Goal: Information Seeking & Learning: Learn about a topic

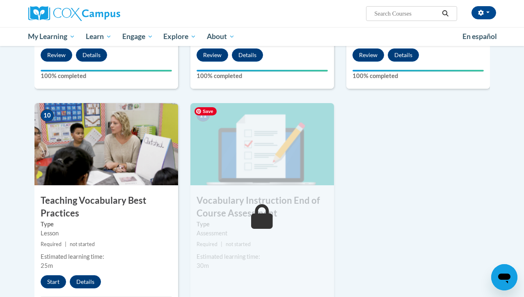
scroll to position [793, 0]
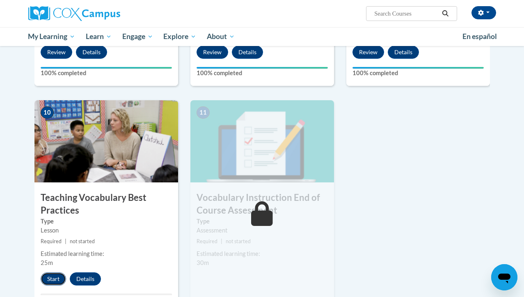
click at [53, 277] on button "Start" at bounding box center [53, 278] width 25 height 13
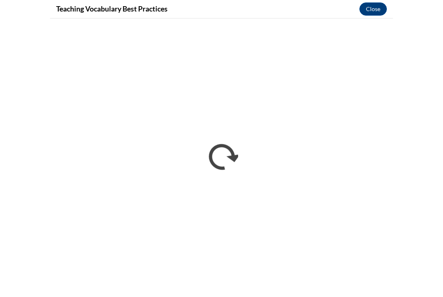
scroll to position [806, 0]
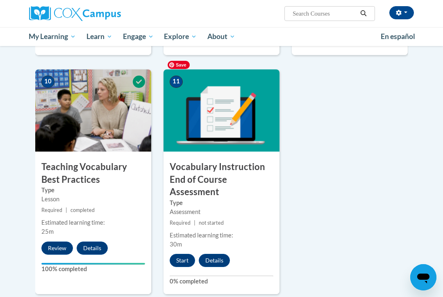
scroll to position [856, 0]
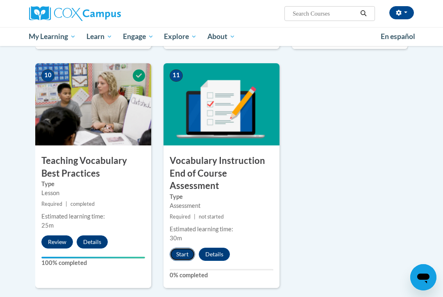
click at [183, 247] on button "Start" at bounding box center [182, 253] width 25 height 13
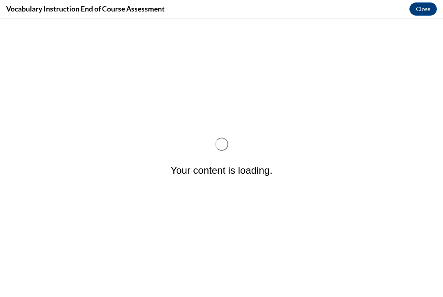
scroll to position [0, 0]
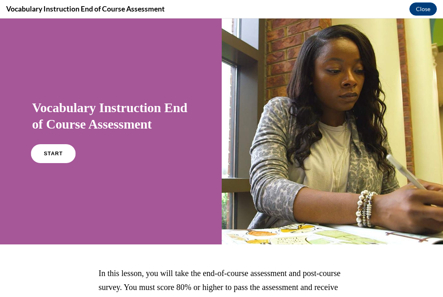
click at [55, 159] on link "START" at bounding box center [53, 153] width 45 height 19
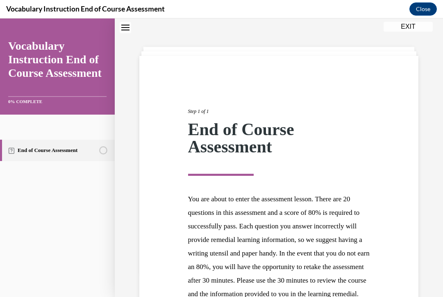
scroll to position [124, 0]
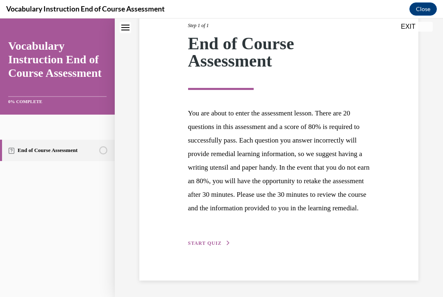
click at [217, 246] on span "START QUIZ" at bounding box center [205, 243] width 34 height 6
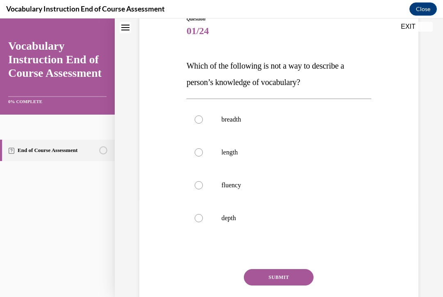
scroll to position [99, 0]
click at [245, 122] on p "breadth" at bounding box center [287, 119] width 130 height 8
click at [203, 122] on input "breadth" at bounding box center [199, 119] width 8 height 8
radio input "true"
click at [273, 277] on button "SUBMIT" at bounding box center [279, 276] width 70 height 16
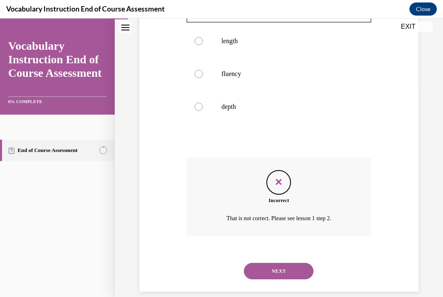
scroll to position [221, 0]
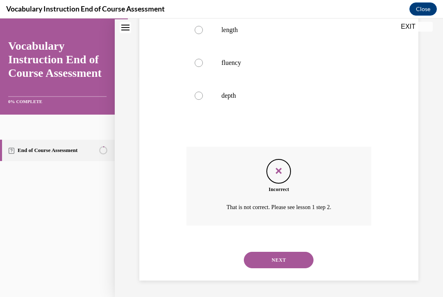
click at [272, 255] on button "NEXT" at bounding box center [279, 259] width 70 height 16
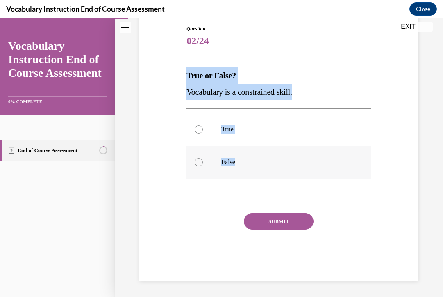
drag, startPoint x: 188, startPoint y: 74, endPoint x: 239, endPoint y: 169, distance: 107.7
click at [239, 169] on div "Question 02/24 True or False? Vocabulary is a constrained skill. True False Inc…" at bounding box center [279, 152] width 185 height 255
copy div "True or False? Vocabulary is a constrained skill. True False"
click at [211, 78] on strong "True or False?" at bounding box center [212, 75] width 50 height 9
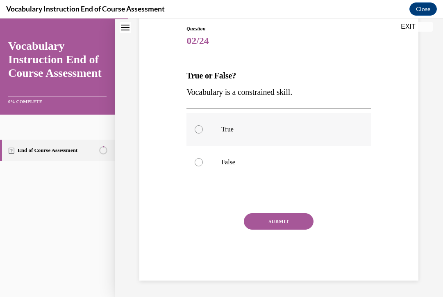
click at [203, 142] on label "True" at bounding box center [279, 129] width 185 height 33
click at [203, 133] on input "True" at bounding box center [199, 129] width 8 height 8
radio input "true"
click at [262, 228] on button "SUBMIT" at bounding box center [279, 221] width 70 height 16
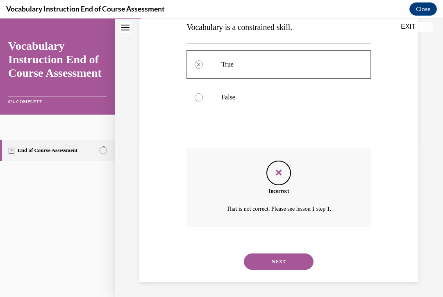
scroll to position [155, 0]
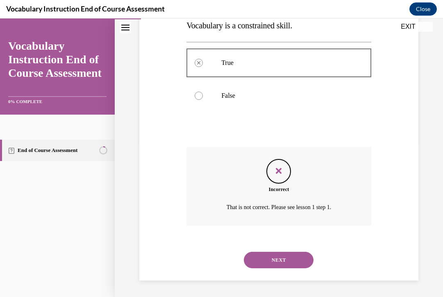
click at [269, 262] on button "NEXT" at bounding box center [279, 259] width 70 height 16
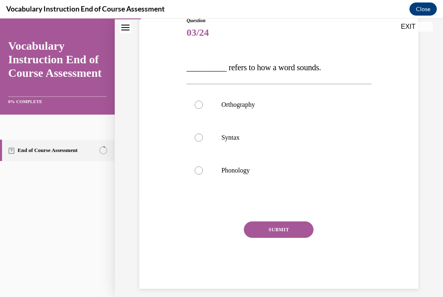
scroll to position [105, 0]
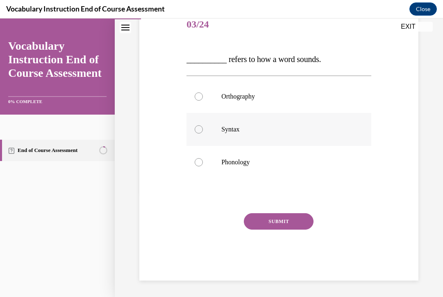
click at [230, 126] on p "Syntax" at bounding box center [287, 129] width 130 height 8
click at [203, 126] on input "Syntax" at bounding box center [199, 129] width 8 height 8
radio input "true"
click at [256, 220] on button "SUBMIT" at bounding box center [279, 221] width 70 height 16
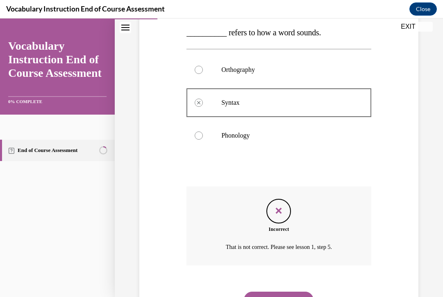
scroll to position [172, 0]
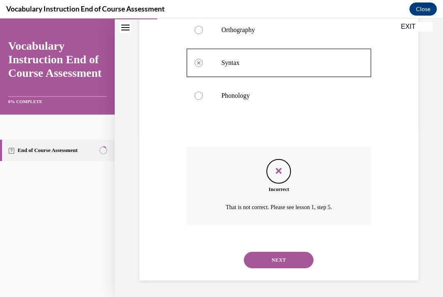
click at [266, 260] on button "NEXT" at bounding box center [279, 259] width 70 height 16
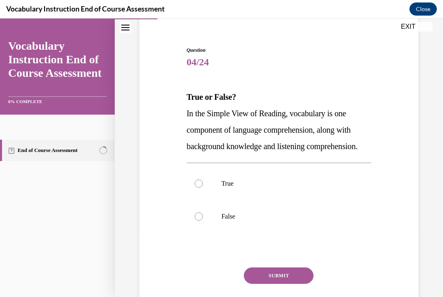
scroll to position [78, 0]
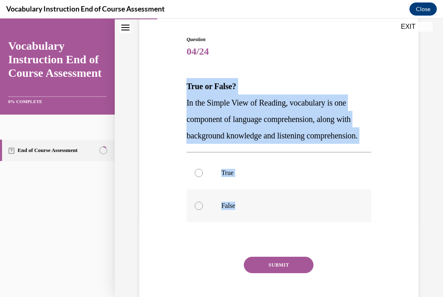
drag, startPoint x: 187, startPoint y: 87, endPoint x: 242, endPoint y: 226, distance: 149.2
click at [242, 226] on div "Question 04/24 True or False? In the Simple View of Reading, vocabulary is one …" at bounding box center [279, 180] width 185 height 288
copy div "True or False? In the Simple View of Reading, vocabulary is one component of la…"
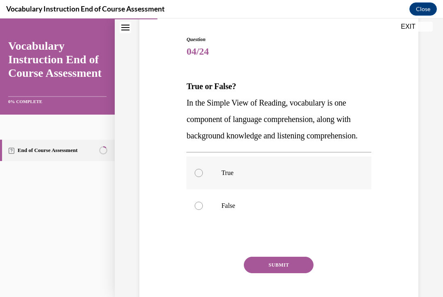
click at [208, 189] on label "True" at bounding box center [279, 172] width 185 height 33
click at [203, 177] on input "True" at bounding box center [199, 173] width 8 height 8
radio input "true"
click at [255, 273] on button "SUBMIT" at bounding box center [279, 264] width 70 height 16
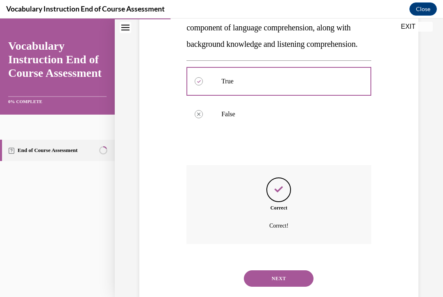
scroll to position [205, 0]
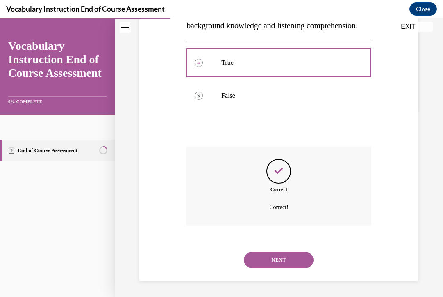
click at [271, 260] on button "NEXT" at bounding box center [279, 259] width 70 height 16
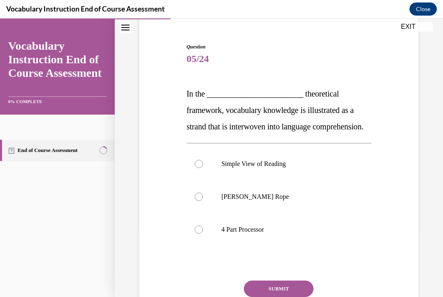
scroll to position [74, 0]
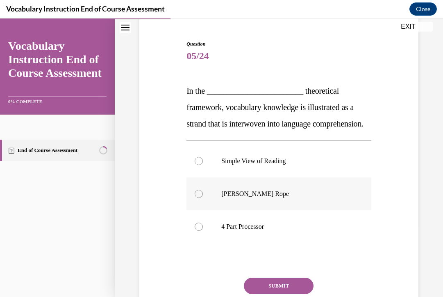
click at [225, 198] on p "Scarborough's Rope" at bounding box center [287, 194] width 130 height 8
click at [203, 198] on input "Scarborough's Rope" at bounding box center [199, 194] width 8 height 8
radio input "true"
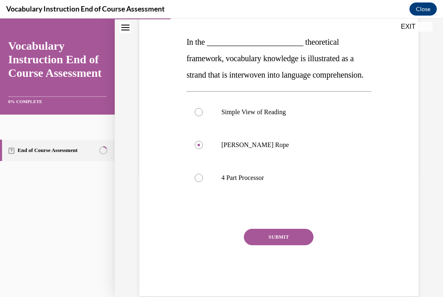
click at [272, 245] on button "SUBMIT" at bounding box center [279, 236] width 70 height 16
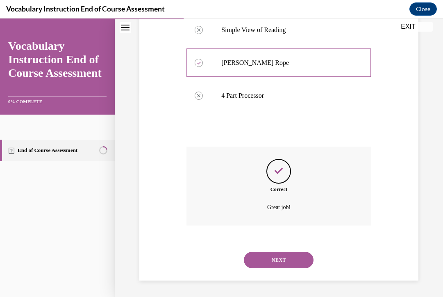
scroll to position [221, 0]
click at [278, 259] on button "NEXT" at bounding box center [279, 259] width 70 height 16
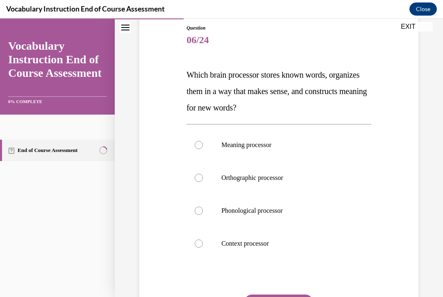
scroll to position [90, 0]
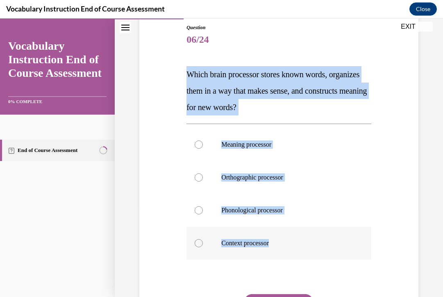
drag, startPoint x: 188, startPoint y: 73, endPoint x: 282, endPoint y: 247, distance: 197.1
click at [282, 247] on div "Question 06/24 Which brain processor stores known words, organizes them in a wa…" at bounding box center [279, 192] width 185 height 337
copy div "Which brain processor stores known words, organizes them in a way that makes se…"
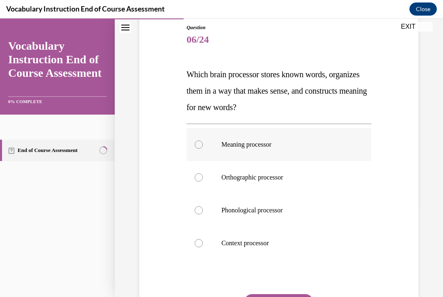
click at [250, 151] on label "Meaning processor" at bounding box center [279, 144] width 185 height 33
click at [203, 148] on input "Meaning processor" at bounding box center [199, 144] width 8 height 8
radio input "true"
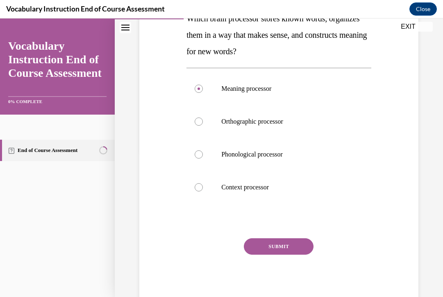
click at [261, 244] on button "SUBMIT" at bounding box center [279, 246] width 70 height 16
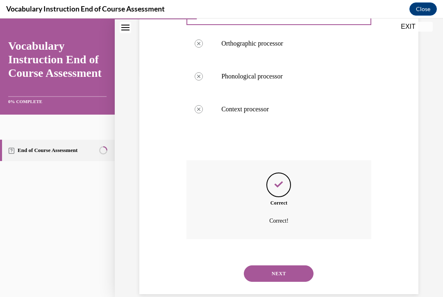
scroll to position [238, 0]
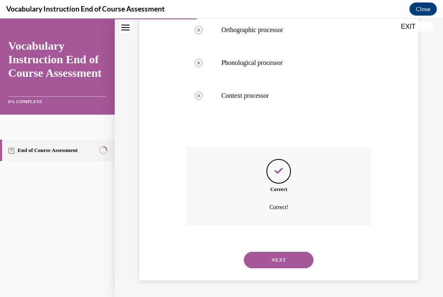
click at [278, 261] on button "NEXT" at bounding box center [279, 259] width 70 height 16
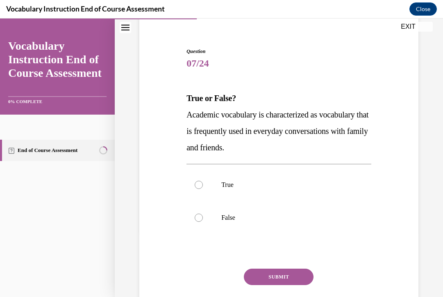
scroll to position [82, 0]
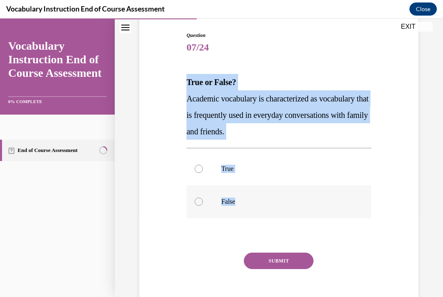
drag, startPoint x: 187, startPoint y: 80, endPoint x: 247, endPoint y: 206, distance: 138.7
click at [247, 206] on div "Question 07/24 True or False? Academic vocabulary is characterized as vocabular…" at bounding box center [279, 176] width 185 height 288
copy div "True or False? Academic vocabulary is characterized as vocabulary that is frequ…"
click at [227, 196] on label "False" at bounding box center [279, 201] width 185 height 33
click at [203, 197] on input "False" at bounding box center [199, 201] width 8 height 8
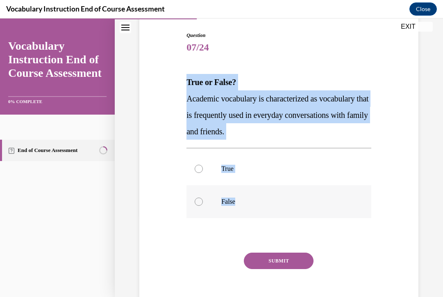
radio input "true"
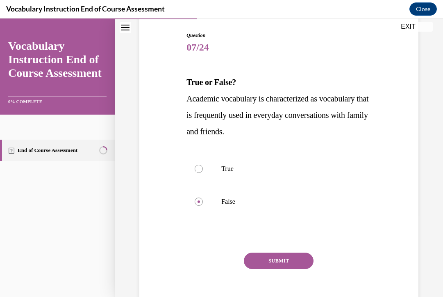
click at [265, 259] on button "SUBMIT" at bounding box center [279, 260] width 70 height 16
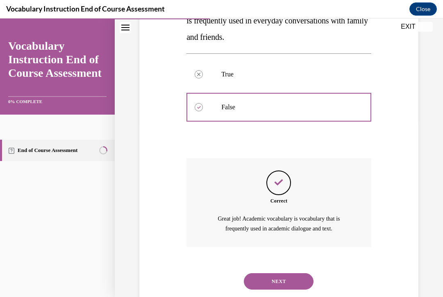
scroll to position [198, 0]
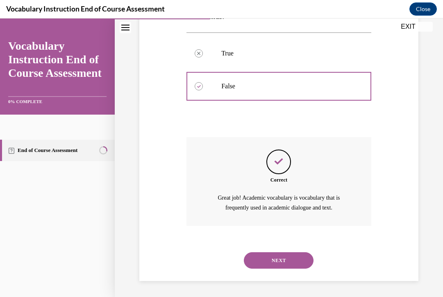
click at [267, 258] on button "NEXT" at bounding box center [279, 260] width 70 height 16
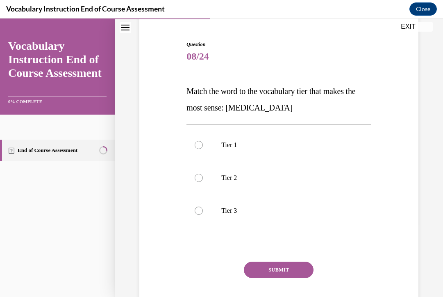
scroll to position [73, 0]
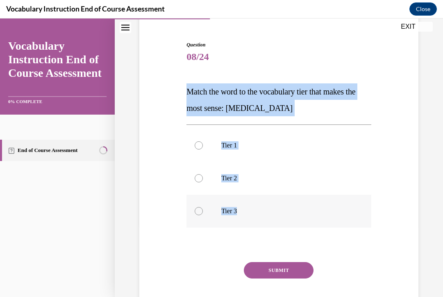
drag, startPoint x: 187, startPoint y: 91, endPoint x: 243, endPoint y: 218, distance: 138.9
click at [243, 218] on div "Question 08/24 Match the word to the vocabulary tier that makes the most sense:…" at bounding box center [279, 185] width 185 height 288
copy div "Match the word to the vocabulary tier that makes the most sense: anaphylaxis Ti…"
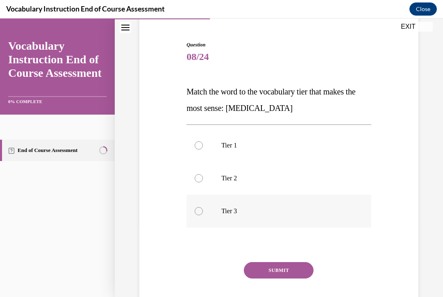
click at [230, 211] on p "Tier 3" at bounding box center [287, 211] width 130 height 8
click at [203, 211] on input "Tier 3" at bounding box center [199, 211] width 8 height 8
radio input "true"
click at [264, 268] on button "SUBMIT" at bounding box center [279, 270] width 70 height 16
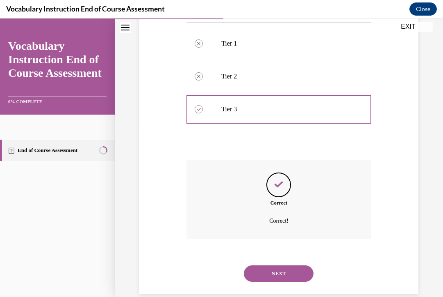
scroll to position [188, 0]
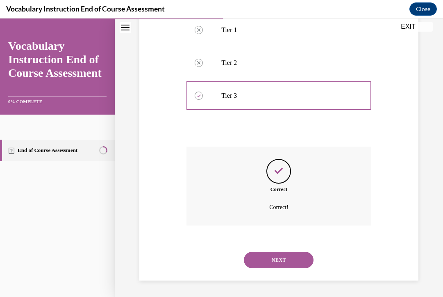
click at [270, 258] on button "NEXT" at bounding box center [279, 259] width 70 height 16
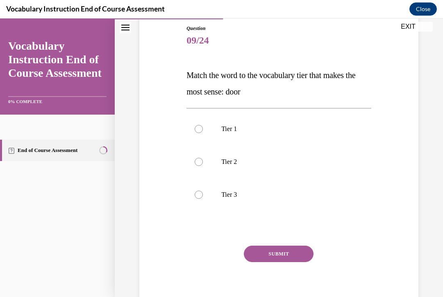
scroll to position [100, 0]
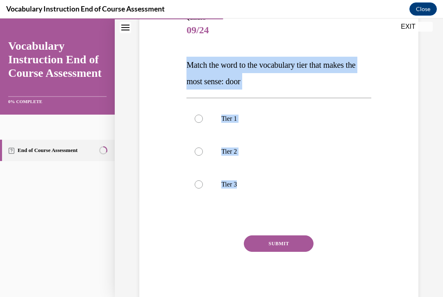
drag, startPoint x: 187, startPoint y: 62, endPoint x: 273, endPoint y: 201, distance: 163.2
click at [273, 201] on div "Question 09/24 Match the word to the vocabulary tier that makes the most sense:…" at bounding box center [279, 158] width 185 height 288
click at [248, 109] on label "Tier 1" at bounding box center [279, 118] width 185 height 33
click at [203, 114] on input "Tier 1" at bounding box center [199, 118] width 8 height 8
radio input "true"
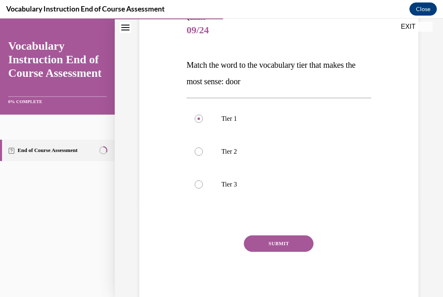
click at [267, 242] on button "SUBMIT" at bounding box center [279, 243] width 70 height 16
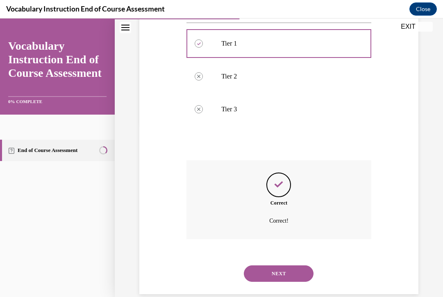
scroll to position [188, 0]
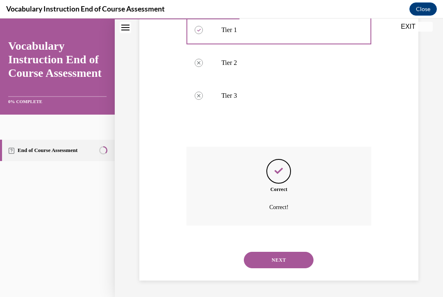
click at [267, 259] on button "NEXT" at bounding box center [279, 259] width 70 height 16
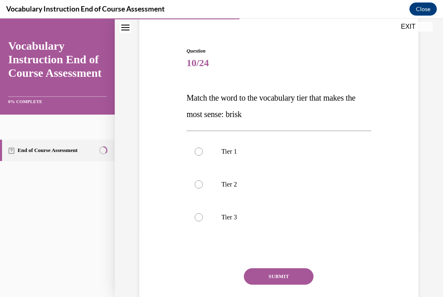
scroll to position [69, 0]
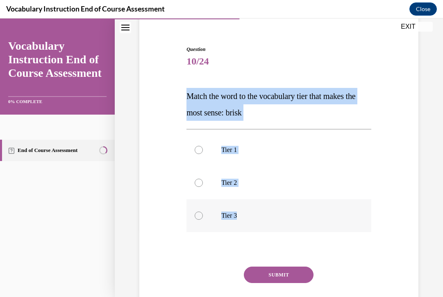
drag, startPoint x: 187, startPoint y: 95, endPoint x: 244, endPoint y: 218, distance: 135.8
click at [244, 218] on div "Question 10/24 Match the word to the vocabulary tier that makes the most sense:…" at bounding box center [279, 190] width 185 height 288
copy div "Match the word to the vocabulary tier that makes the most sense: brisk Tier 1 T…"
click at [233, 190] on label "Tier 2" at bounding box center [279, 182] width 185 height 33
click at [203, 187] on input "Tier 2" at bounding box center [199, 182] width 8 height 8
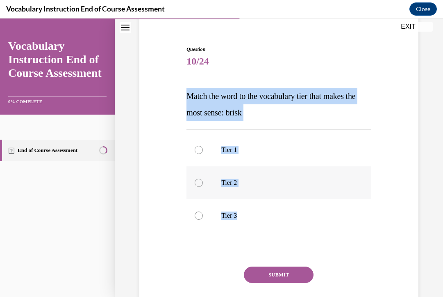
radio input "true"
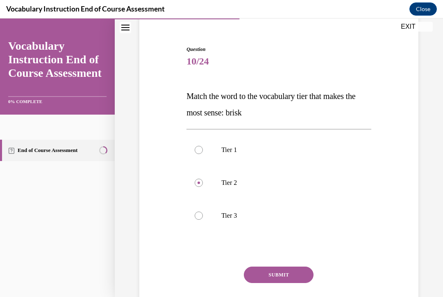
click at [263, 273] on button "SUBMIT" at bounding box center [279, 274] width 70 height 16
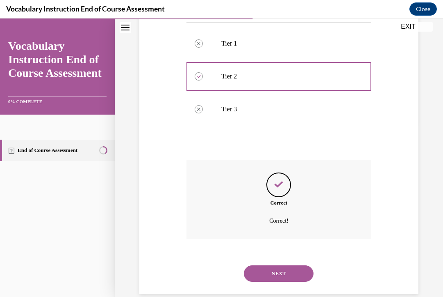
scroll to position [188, 0]
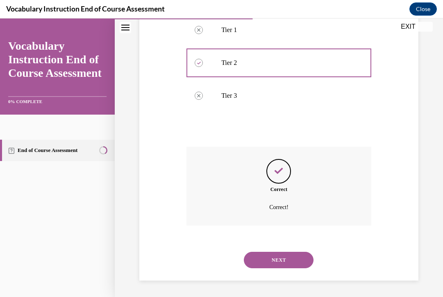
click at [267, 267] on button "NEXT" at bounding box center [279, 259] width 70 height 16
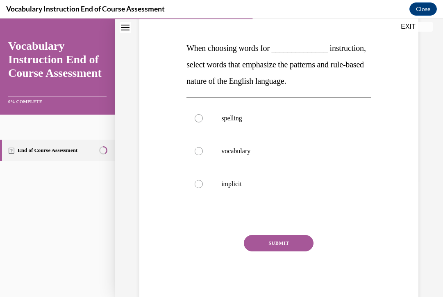
scroll to position [123, 0]
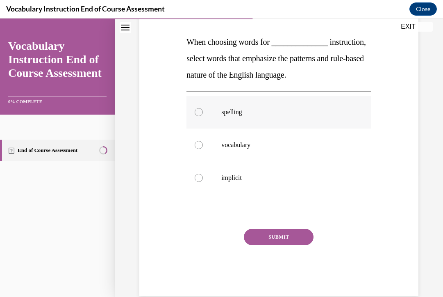
click at [210, 128] on label "spelling" at bounding box center [279, 112] width 185 height 33
click at [203, 116] on input "spelling" at bounding box center [199, 112] width 8 height 8
radio input "true"
click at [264, 245] on button "SUBMIT" at bounding box center [279, 236] width 70 height 16
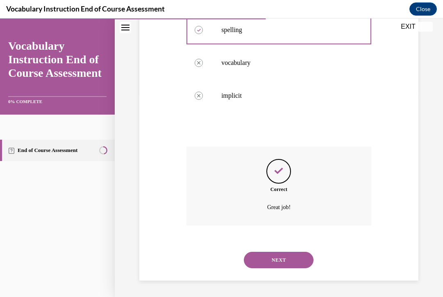
scroll to position [221, 0]
click at [266, 257] on button "NEXT" at bounding box center [279, 259] width 70 height 16
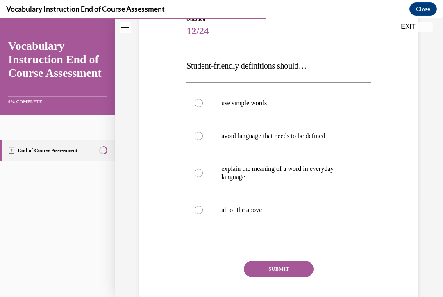
scroll to position [100, 0]
click at [188, 65] on span "Student-friendly definitions should…" at bounding box center [247, 64] width 120 height 9
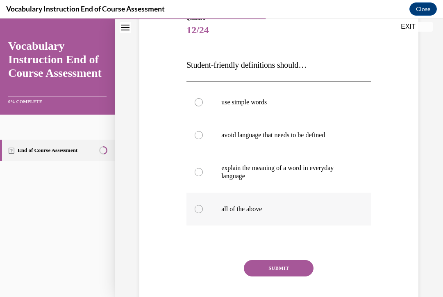
click at [254, 217] on label "all of the above" at bounding box center [279, 208] width 185 height 33
click at [203, 213] on input "all of the above" at bounding box center [199, 209] width 8 height 8
radio input "true"
click at [260, 265] on button "SUBMIT" at bounding box center [279, 268] width 70 height 16
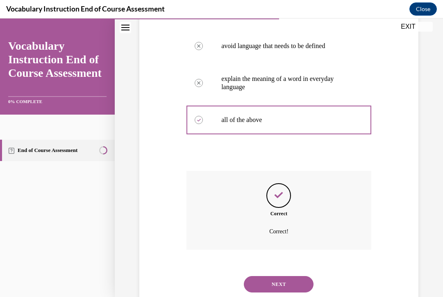
scroll to position [213, 0]
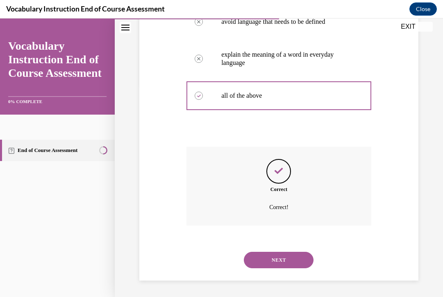
click at [270, 261] on button "NEXT" at bounding box center [279, 259] width 70 height 16
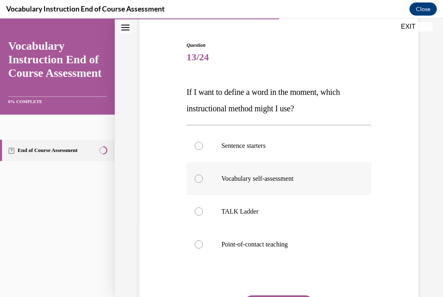
scroll to position [96, 0]
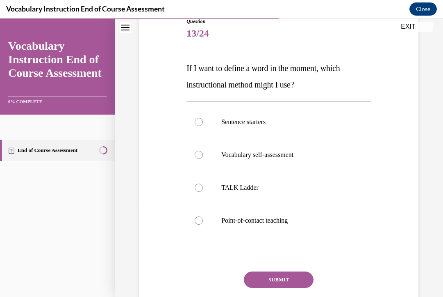
click at [185, 69] on div "Question 13/24 If I want to define a word in the moment, which instructional me…" at bounding box center [279, 171] width 189 height 333
click at [187, 66] on span "If I want to define a word in the moment, which instructional method might I us…" at bounding box center [263, 76] width 153 height 25
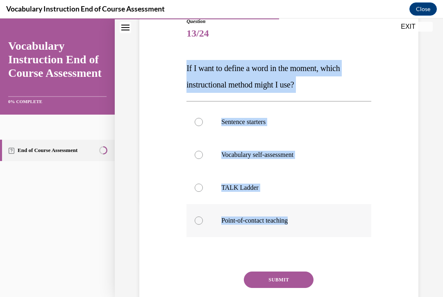
drag, startPoint x: 187, startPoint y: 66, endPoint x: 306, endPoint y: 222, distance: 195.8
click at [306, 222] on div "Question 13/24 If I want to define a word in the moment, which instructional me…" at bounding box center [279, 178] width 185 height 321
copy div "If I want to define a word in the moment, which instructional method might I us…"
click at [238, 76] on p "If I want to define a word in the moment, which instructional method might I us…" at bounding box center [279, 76] width 185 height 33
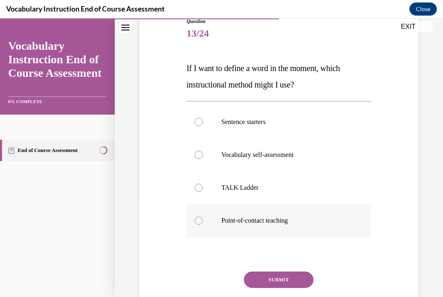
click at [230, 219] on p "Point-of-contact teaching" at bounding box center [287, 220] width 130 height 8
click at [203, 219] on input "Point-of-contact teaching" at bounding box center [199, 220] width 8 height 8
radio input "true"
click at [273, 281] on button "SUBMIT" at bounding box center [279, 279] width 70 height 16
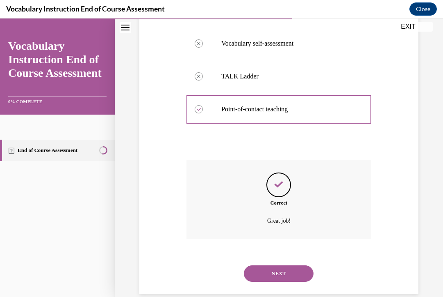
scroll to position [221, 0]
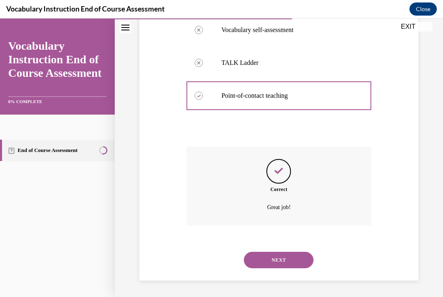
click at [258, 257] on button "NEXT" at bounding box center [279, 259] width 70 height 16
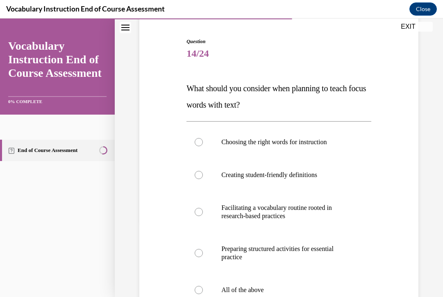
scroll to position [82, 0]
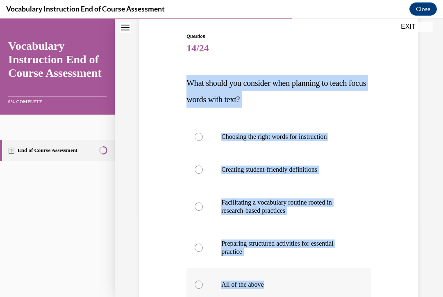
drag, startPoint x: 187, startPoint y: 82, endPoint x: 281, endPoint y: 285, distance: 223.7
click at [281, 285] on div "Question 14/24 What should you consider when planning to teach focus words with…" at bounding box center [279, 217] width 185 height 370
copy div "What should you consider when planning to teach focus words with text? Choosing…"
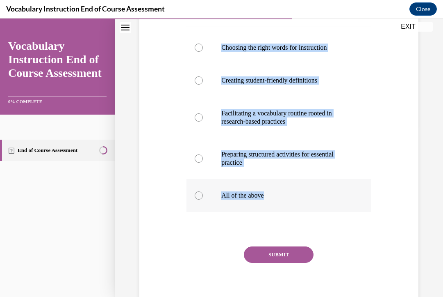
scroll to position [175, 0]
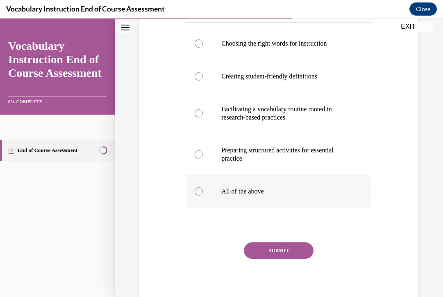
click at [201, 196] on label "All of the above" at bounding box center [279, 191] width 185 height 33
click at [201, 195] on input "All of the above" at bounding box center [199, 191] width 8 height 8
radio input "true"
click at [281, 252] on button "SUBMIT" at bounding box center [279, 250] width 70 height 16
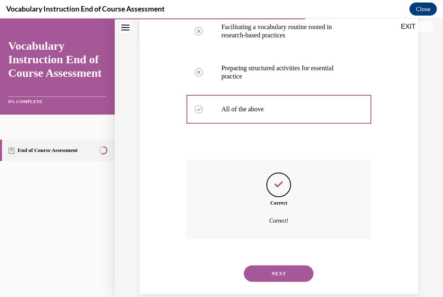
scroll to position [270, 0]
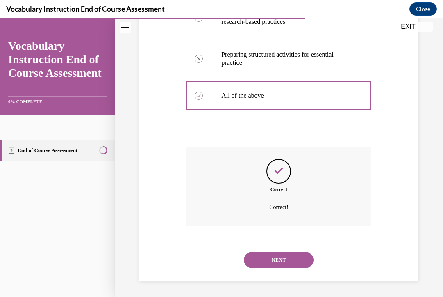
click at [274, 264] on button "NEXT" at bounding box center [279, 259] width 70 height 16
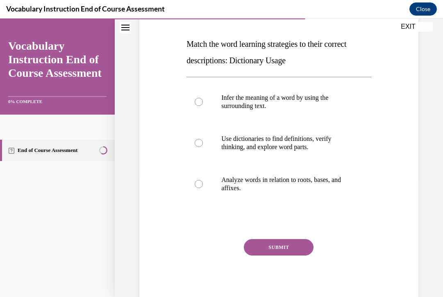
scroll to position [125, 0]
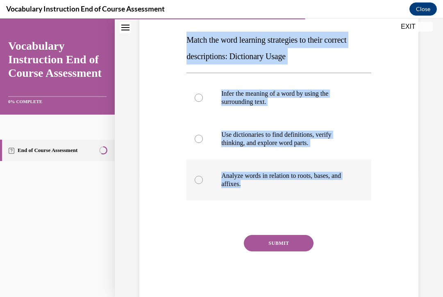
drag, startPoint x: 186, startPoint y: 39, endPoint x: 290, endPoint y: 196, distance: 188.4
click at [290, 196] on div "Question 15/24 Match the word learning strategies to their correct descriptions…" at bounding box center [279, 139] width 189 height 325
copy div "Match the word learning strategies to their correct descriptions: Dictionary Us…"
click at [217, 133] on label "Use dictionaries to find definitions, verify thinking, and explore word parts." at bounding box center [279, 138] width 185 height 41
click at [203, 135] on input "Use dictionaries to find definitions, verify thinking, and explore word parts." at bounding box center [199, 139] width 8 height 8
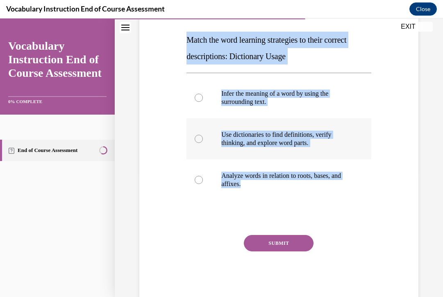
radio input "true"
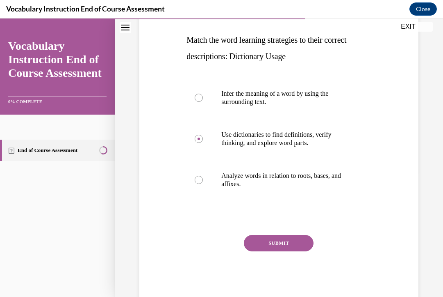
click at [260, 240] on button "SUBMIT" at bounding box center [279, 243] width 70 height 16
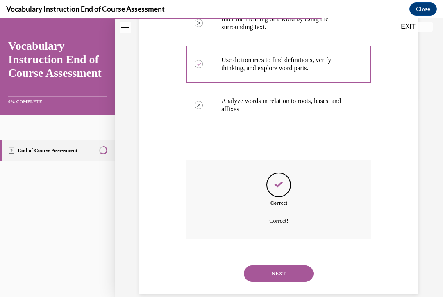
scroll to position [213, 0]
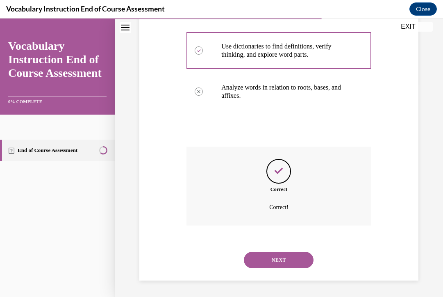
click at [263, 257] on button "NEXT" at bounding box center [279, 259] width 70 height 16
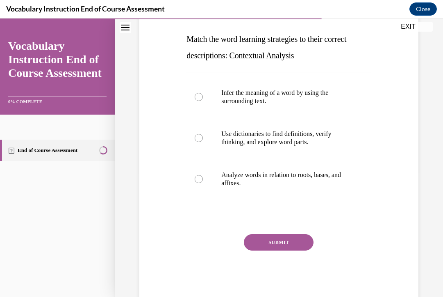
scroll to position [121, 0]
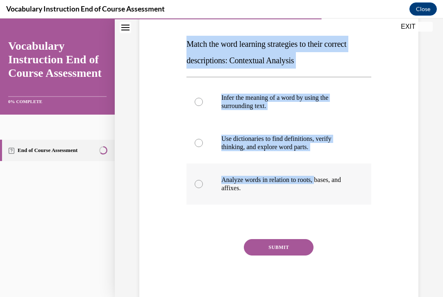
drag, startPoint x: 187, startPoint y: 43, endPoint x: 323, endPoint y: 183, distance: 194.4
click at [323, 183] on div "Question 16/24 Match the word learning strategies to their correct descriptions…" at bounding box center [279, 149] width 185 height 313
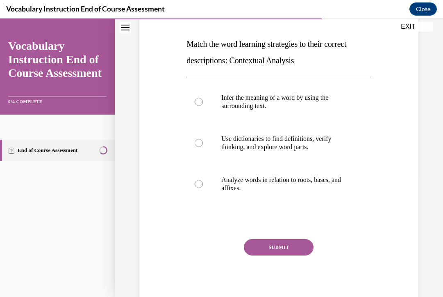
click at [200, 41] on span "Match the word learning strategies to their correct descriptions: Contextual An…" at bounding box center [267, 51] width 160 height 25
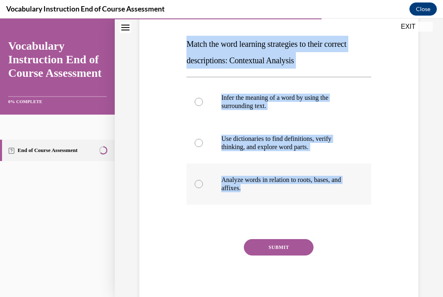
drag, startPoint x: 186, startPoint y: 44, endPoint x: 282, endPoint y: 197, distance: 180.3
click at [282, 197] on div "Question 16/24 Match the word learning strategies to their correct descriptions…" at bounding box center [279, 143] width 189 height 325
copy div "Match the word learning strategies to their correct descriptions: Contextual An…"
click at [226, 104] on p "Infer the meaning of a word by using the surrounding text." at bounding box center [287, 102] width 130 height 16
click at [203, 104] on input "Infer the meaning of a word by using the surrounding text." at bounding box center [199, 102] width 8 height 8
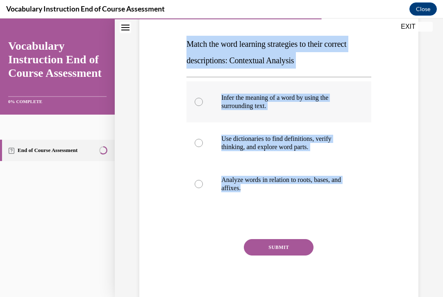
radio input "true"
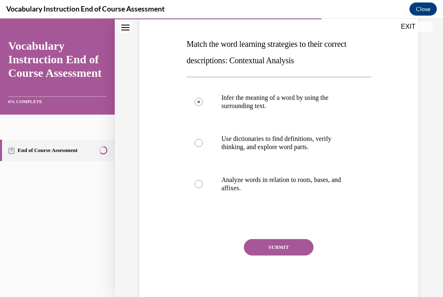
click at [271, 252] on button "SUBMIT" at bounding box center [279, 247] width 70 height 16
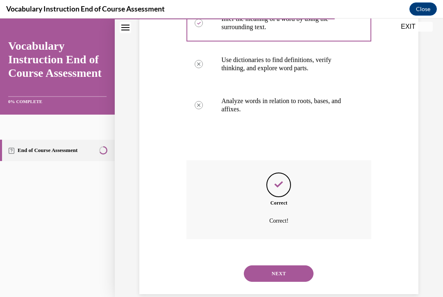
scroll to position [213, 0]
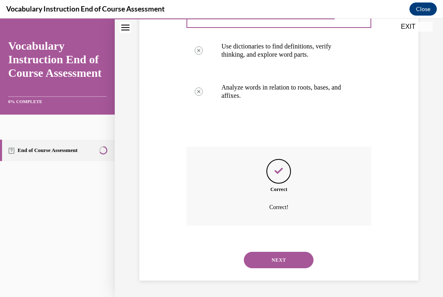
click at [270, 263] on button "NEXT" at bounding box center [279, 259] width 70 height 16
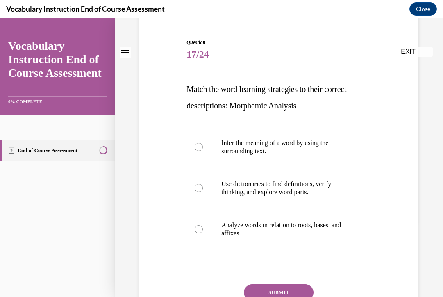
scroll to position [89, 0]
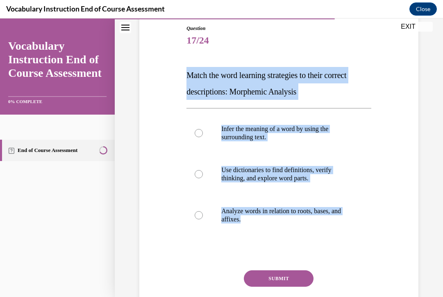
drag, startPoint x: 187, startPoint y: 76, endPoint x: 271, endPoint y: 237, distance: 181.8
click at [271, 237] on div "Question 17/24 Match the word learning strategies to their correct descriptions…" at bounding box center [279, 181] width 185 height 313
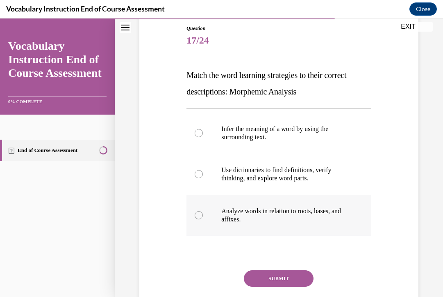
click at [226, 210] on p "Analyze words in relation to roots, bases, and affixes." at bounding box center [287, 215] width 130 height 16
click at [203, 211] on input "Analyze words in relation to roots, bases, and affixes." at bounding box center [199, 215] width 8 height 8
radio input "true"
click at [258, 279] on button "SUBMIT" at bounding box center [279, 278] width 70 height 16
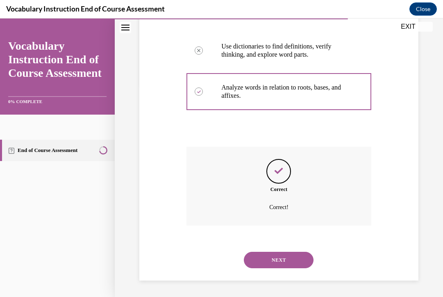
click at [268, 260] on button "NEXT" at bounding box center [279, 259] width 70 height 16
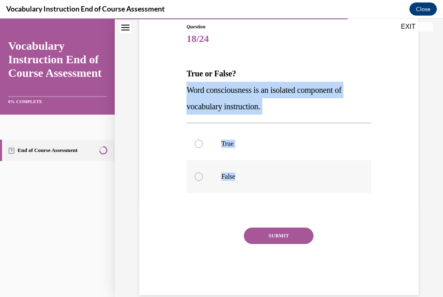
drag, startPoint x: 189, startPoint y: 90, endPoint x: 251, endPoint y: 179, distance: 108.3
click at [251, 179] on div "Question 18/24 True or False? Word consciousness is an isolated component of vo…" at bounding box center [279, 159] width 185 height 272
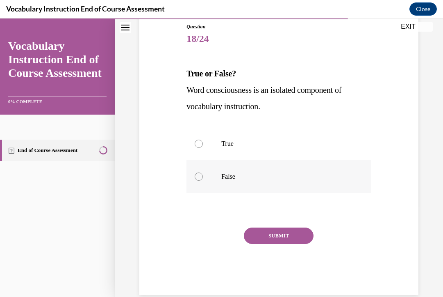
click at [215, 180] on label "False" at bounding box center [279, 176] width 185 height 33
click at [203, 180] on input "False" at bounding box center [199, 176] width 8 height 8
radio input "true"
click at [253, 224] on div "Question 18/24 True or False? Word consciousness is an isolated component of vo…" at bounding box center [279, 159] width 185 height 272
click at [255, 231] on button "SUBMIT" at bounding box center [279, 235] width 70 height 16
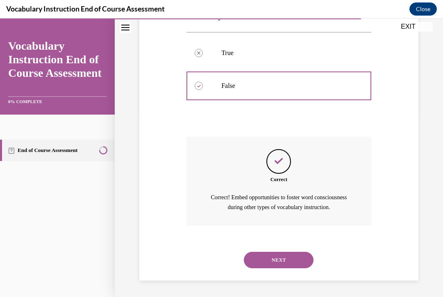
scroll to position [191, 0]
click at [265, 263] on button "NEXT" at bounding box center [279, 259] width 70 height 16
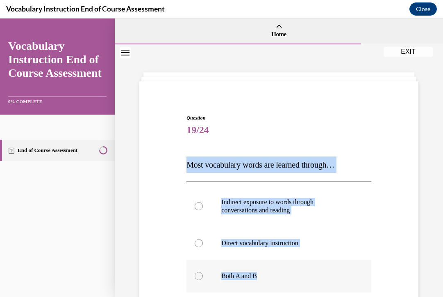
drag, startPoint x: 187, startPoint y: 162, endPoint x: 276, endPoint y: 285, distance: 151.1
click at [276, 285] on div "Question 19/24 Most vocabulary words are learned through… Indirect exposure to …" at bounding box center [279, 270] width 185 height 313
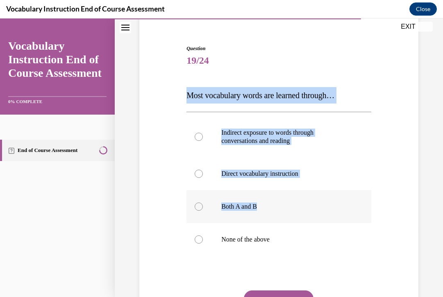
scroll to position [74, 0]
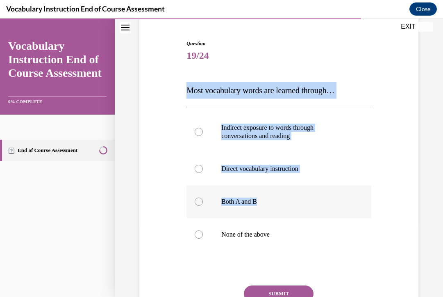
click at [250, 204] on p "Both A and B" at bounding box center [287, 201] width 130 height 8
click at [203, 204] on input "Both A and B" at bounding box center [199, 201] width 8 height 8
radio input "true"
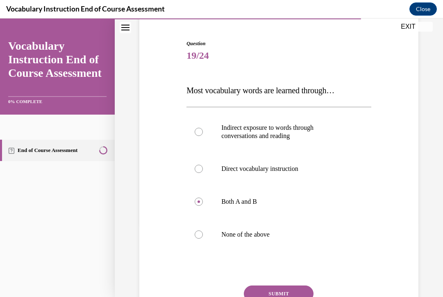
click at [270, 287] on button "SUBMIT" at bounding box center [279, 293] width 70 height 16
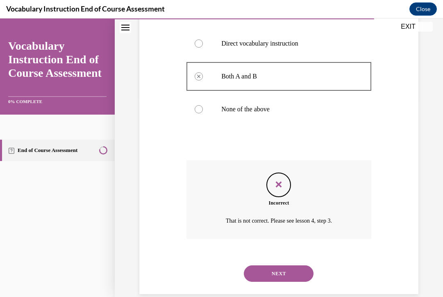
scroll to position [213, 0]
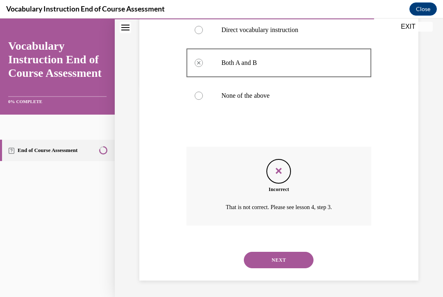
click at [266, 261] on button "NEXT" at bounding box center [279, 259] width 70 height 16
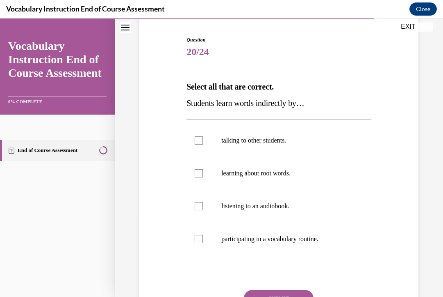
scroll to position [79, 0]
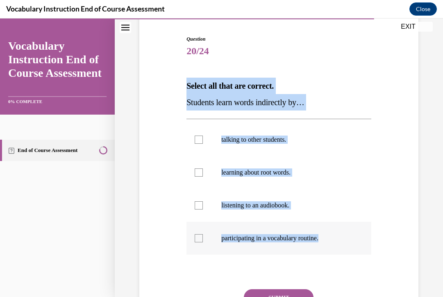
drag, startPoint x: 187, startPoint y: 84, endPoint x: 350, endPoint y: 249, distance: 232.1
click at [350, 249] on div "Question 20/24 Select all that are correct. Students learn words indirectly by……" at bounding box center [279, 195] width 185 height 321
click at [207, 147] on label "talking to other students." at bounding box center [279, 139] width 185 height 33
click at [203, 144] on input "talking to other students." at bounding box center [199, 139] width 8 height 8
checkbox input "true"
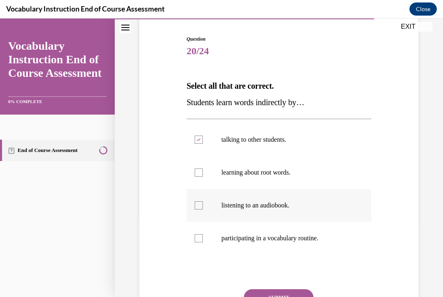
click at [204, 209] on label "listening to an audiobook." at bounding box center [279, 205] width 185 height 33
click at [203, 209] on input "listening to an audiobook." at bounding box center [199, 205] width 8 height 8
checkbox input "true"
click at [260, 290] on button "SUBMIT" at bounding box center [279, 297] width 70 height 16
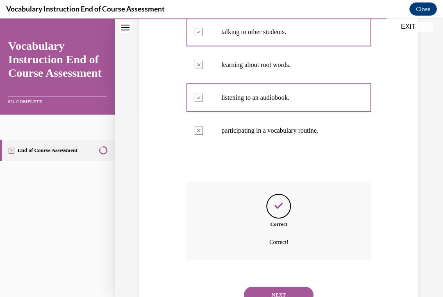
scroll to position [221, 0]
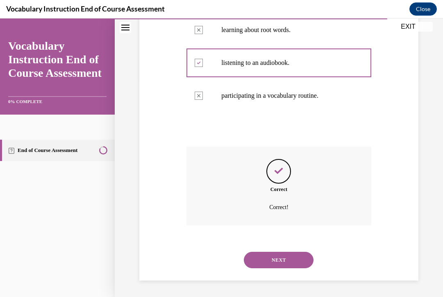
click at [269, 266] on button "NEXT" at bounding box center [279, 259] width 70 height 16
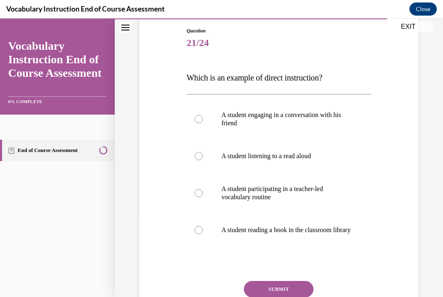
scroll to position [88, 0]
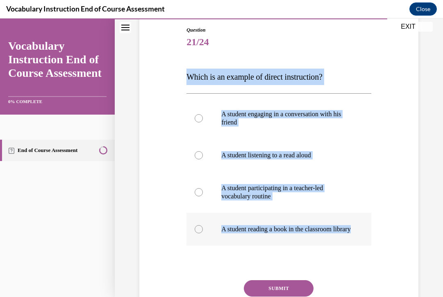
drag, startPoint x: 187, startPoint y: 78, endPoint x: 260, endPoint y: 245, distance: 181.7
click at [260, 245] on div "Question 21/24 Which is an example of direct instruction? A student engaging in…" at bounding box center [279, 186] width 185 height 321
click at [249, 197] on p "A student participating in a teacher-led vocabulary routine" at bounding box center [287, 192] width 130 height 16
click at [203, 196] on input "A student participating in a teacher-led vocabulary routine" at bounding box center [199, 192] width 8 height 8
radio input "true"
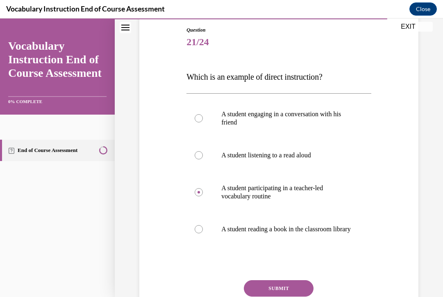
click at [265, 290] on button "SUBMIT" at bounding box center [279, 288] width 70 height 16
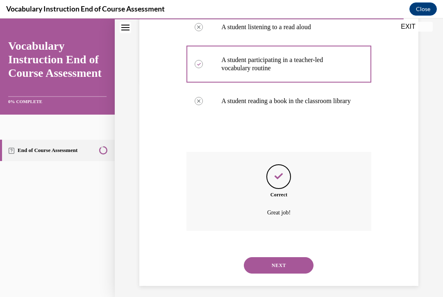
scroll to position [229, 0]
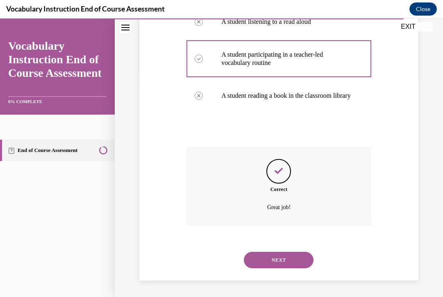
click at [259, 262] on button "NEXT" at bounding box center [279, 259] width 70 height 16
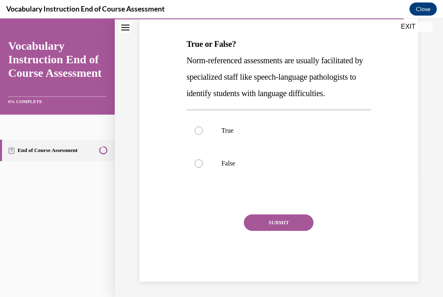
scroll to position [121, 0]
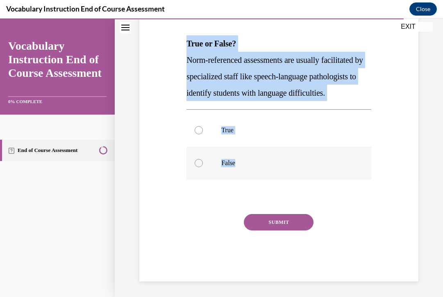
drag, startPoint x: 186, startPoint y: 42, endPoint x: 252, endPoint y: 195, distance: 167.0
click at [252, 195] on div "Question 22/24 True or False? Norm-referenced assessments are usually facilitat…" at bounding box center [279, 131] width 189 height 300
click at [211, 146] on label "True" at bounding box center [279, 130] width 185 height 33
click at [203, 134] on input "True" at bounding box center [199, 130] width 8 height 8
radio input "true"
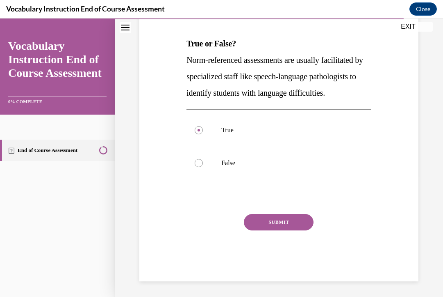
click at [282, 230] on button "SUBMIT" at bounding box center [279, 222] width 70 height 16
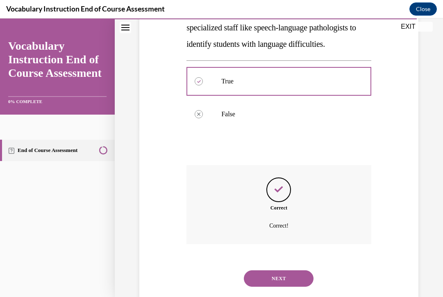
scroll to position [205, 0]
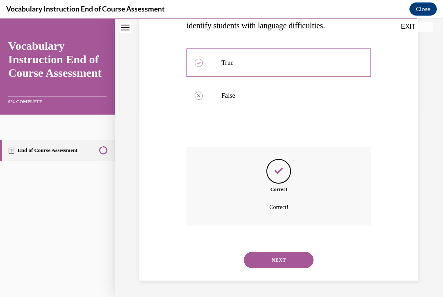
click at [281, 260] on button "NEXT" at bounding box center [279, 259] width 70 height 16
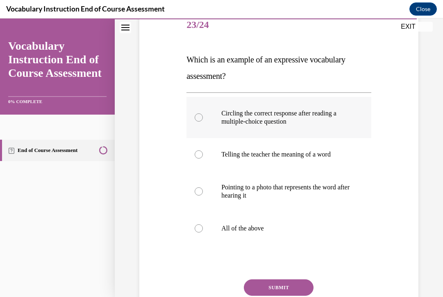
scroll to position [105, 0]
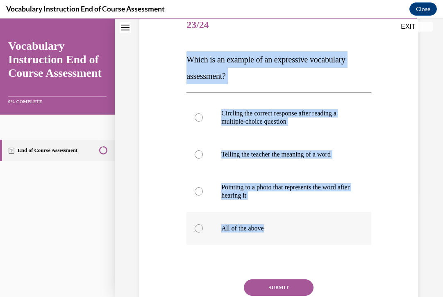
drag, startPoint x: 187, startPoint y: 59, endPoint x: 269, endPoint y: 235, distance: 193.6
click at [269, 235] on div "Question 23/24 Which is an example of an expressive vocabulary assessment? Circ…" at bounding box center [279, 177] width 185 height 337
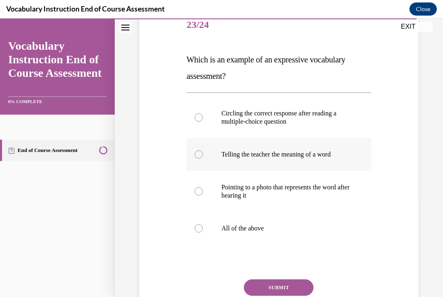
click at [210, 153] on label "Telling the teacher the meaning of a word" at bounding box center [279, 154] width 185 height 33
click at [203, 153] on input "Telling the teacher the meaning of a word" at bounding box center [199, 154] width 8 height 8
radio input "true"
click at [264, 286] on button "SUBMIT" at bounding box center [279, 287] width 70 height 16
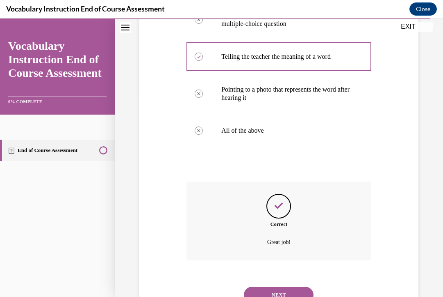
scroll to position [238, 0]
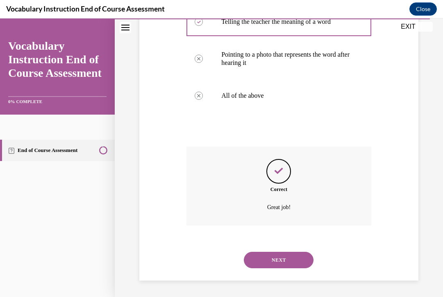
click at [267, 261] on button "NEXT" at bounding box center [279, 259] width 70 height 16
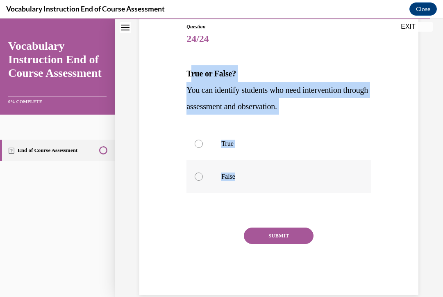
drag, startPoint x: 189, startPoint y: 73, endPoint x: 259, endPoint y: 174, distance: 122.5
click at [259, 174] on div "Question 24/24 True or False? You can identify students who need intervention t…" at bounding box center [279, 159] width 185 height 272
click at [210, 71] on strong "True or False?" at bounding box center [212, 73] width 50 height 9
drag, startPoint x: 186, startPoint y: 73, endPoint x: 248, endPoint y: 193, distance: 134.7
click at [248, 193] on div "Question 24/24 True or False? You can identify students who need intervention t…" at bounding box center [279, 153] width 189 height 284
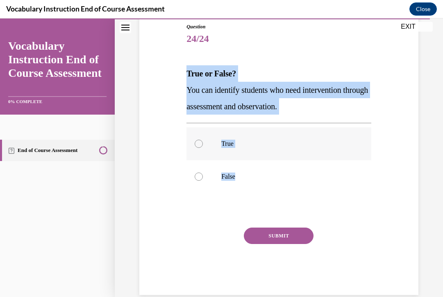
click at [216, 146] on label "True" at bounding box center [279, 143] width 185 height 33
click at [203, 146] on input "True" at bounding box center [199, 143] width 8 height 8
radio input "true"
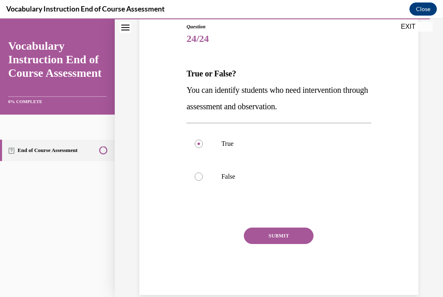
click at [275, 235] on button "SUBMIT" at bounding box center [279, 235] width 70 height 16
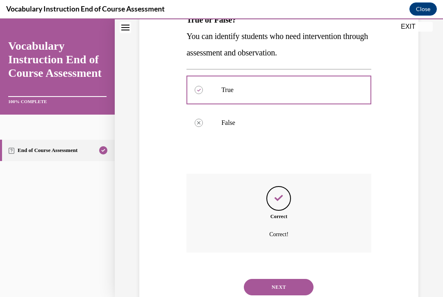
scroll to position [172, 0]
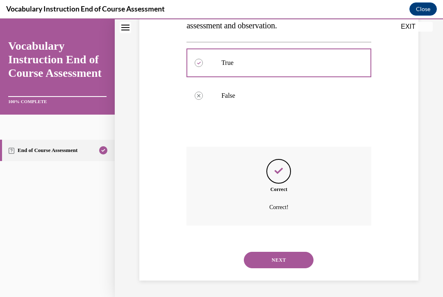
click at [284, 260] on button "NEXT" at bounding box center [279, 259] width 70 height 16
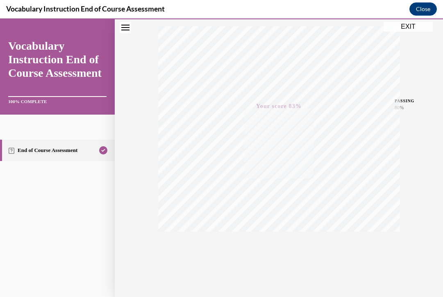
scroll to position [142, 0]
click at [391, 30] on button "EXIT" at bounding box center [408, 27] width 49 height 10
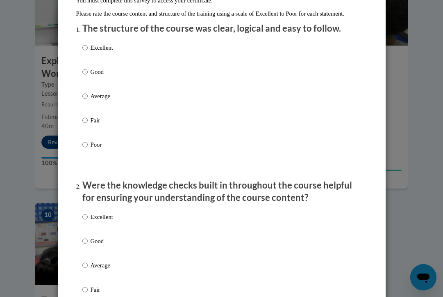
scroll to position [92, 0]
click at [85, 53] on input "Excellent" at bounding box center [84, 47] width 5 height 9
radio input "true"
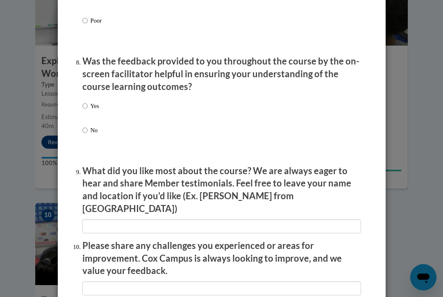
scroll to position [1410, 0]
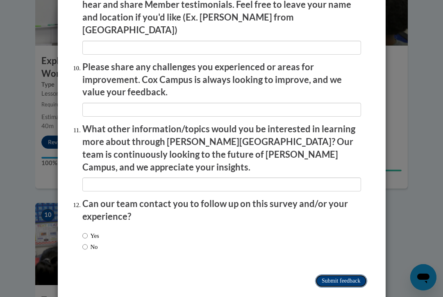
click at [332, 274] on input "Submit feedback" at bounding box center [341, 280] width 52 height 13
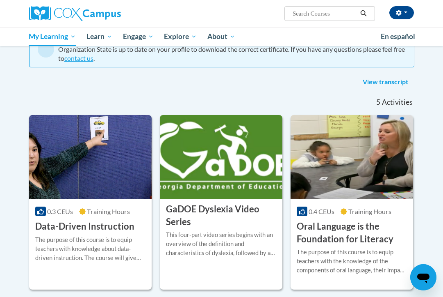
scroll to position [94, 0]
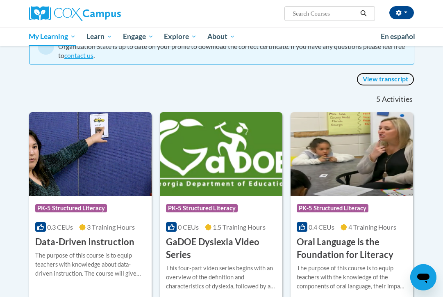
click at [373, 78] on link "View transcript" at bounding box center [386, 79] width 58 height 13
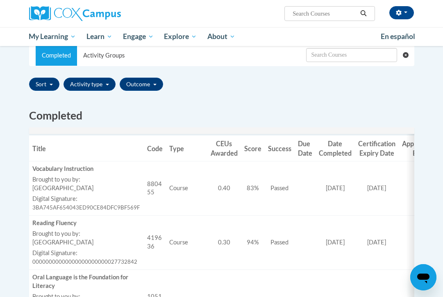
scroll to position [178, 0]
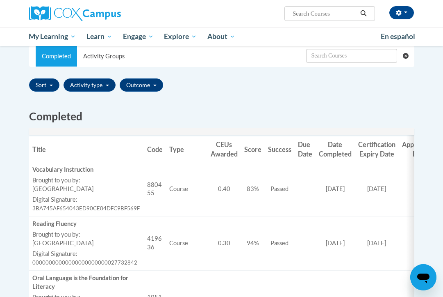
click at [92, 190] on div "Brought to you by: COX Campus" at bounding box center [86, 184] width 108 height 17
click at [64, 171] on div "Vocabulary Instruction" at bounding box center [86, 169] width 108 height 9
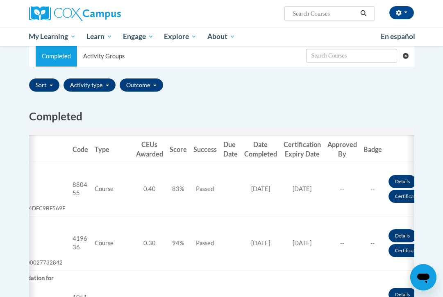
scroll to position [0, 87]
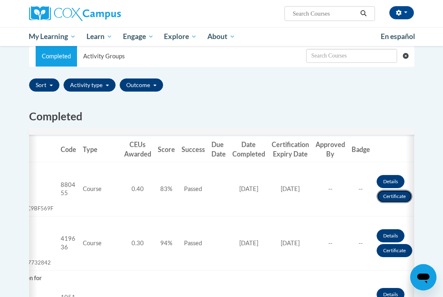
click at [402, 196] on link "Certificate" at bounding box center [395, 196] width 36 height 13
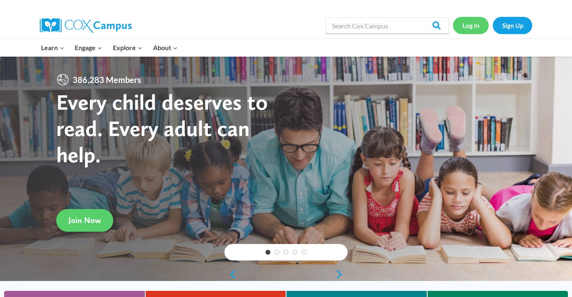
click at [476, 27] on link "Log In" at bounding box center [471, 25] width 36 height 17
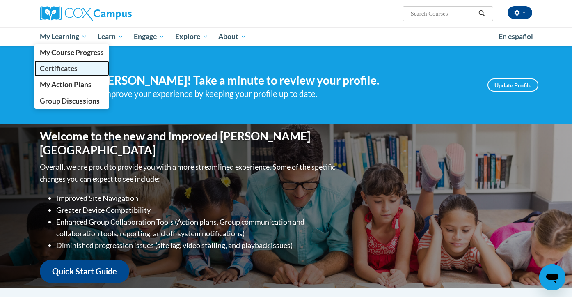
click at [67, 67] on span "Certificates" at bounding box center [59, 68] width 38 height 9
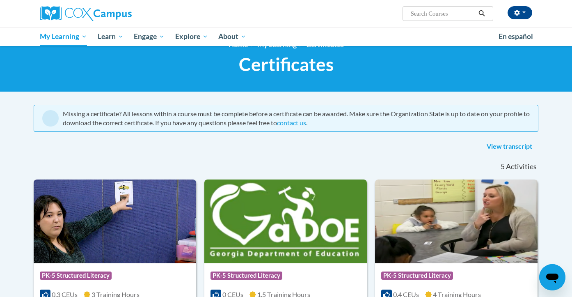
scroll to position [17, 0]
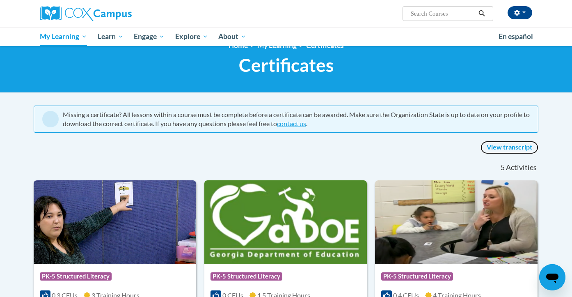
click at [505, 146] on link "View transcript" at bounding box center [509, 147] width 58 height 13
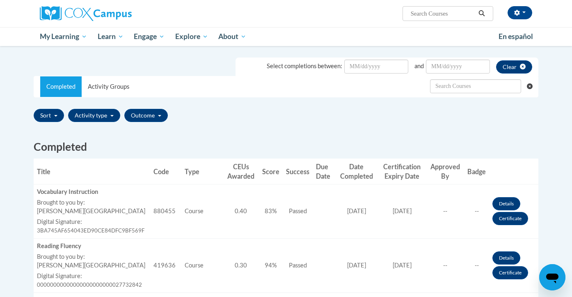
scroll to position [162, 0]
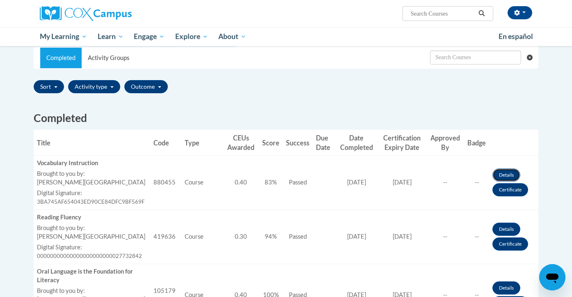
click at [510, 172] on link "Details" at bounding box center [506, 174] width 28 height 13
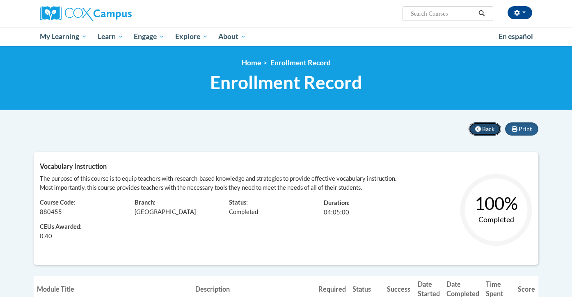
click at [477, 128] on icon at bounding box center [478, 129] width 6 height 6
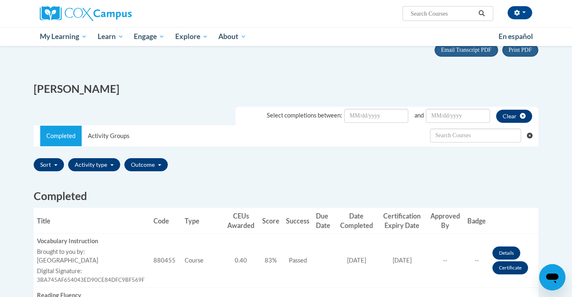
scroll to position [176, 0]
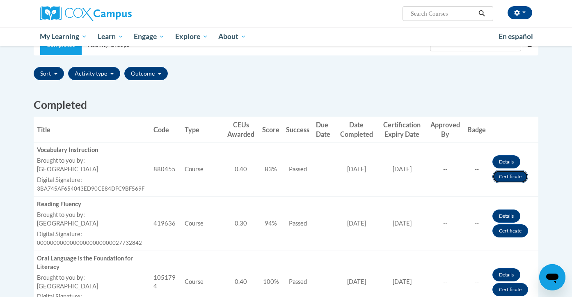
click at [514, 173] on link "Certificate" at bounding box center [510, 176] width 36 height 13
